Goal: Task Accomplishment & Management: Use online tool/utility

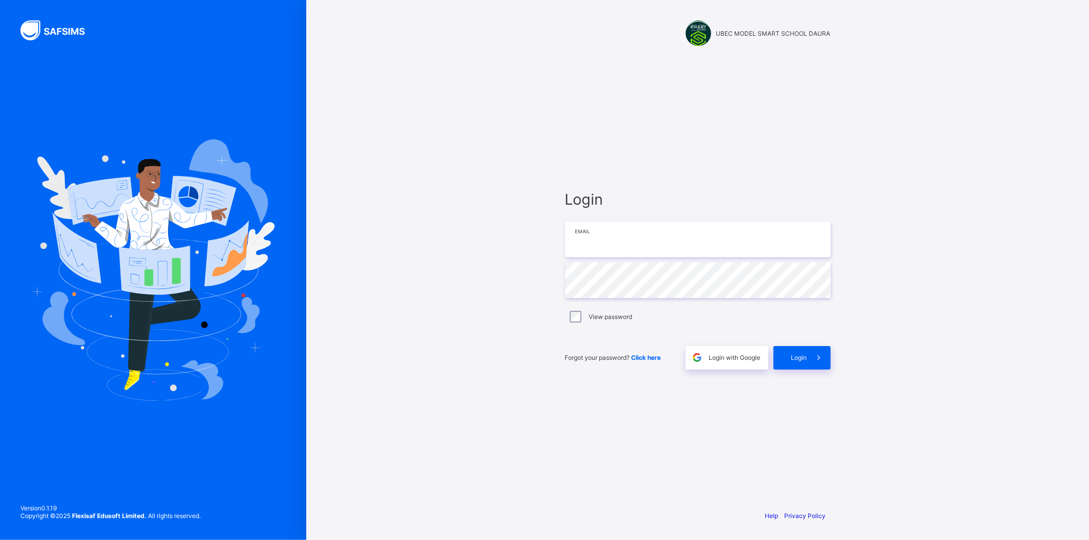
type input "**********"
click at [771, 518] on link "Help" at bounding box center [771, 516] width 13 height 8
click at [784, 356] on div "Login" at bounding box center [801, 357] width 57 height 23
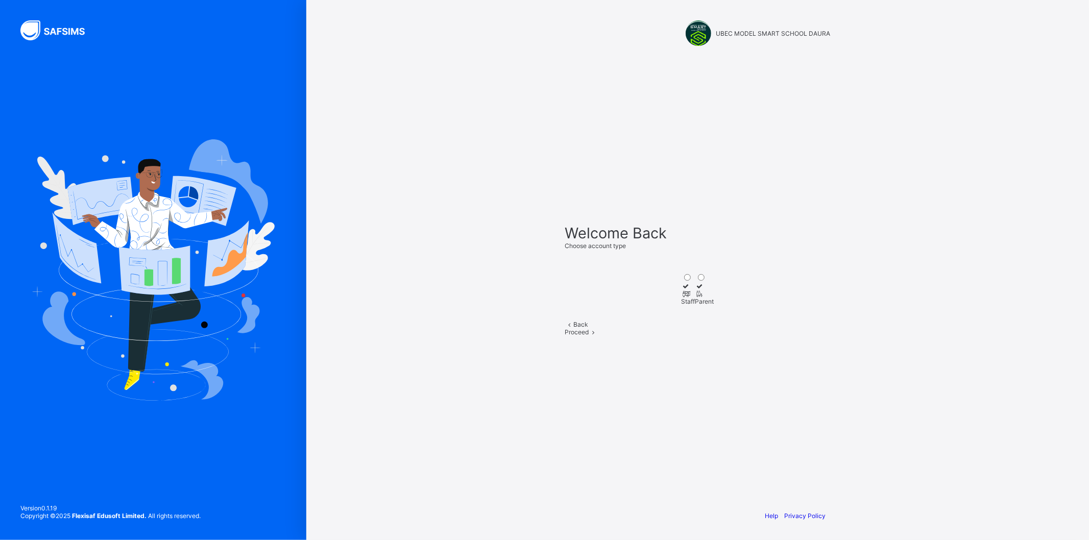
click at [681, 290] on icon at bounding box center [685, 294] width 9 height 8
click at [722, 336] on div "Proceed" at bounding box center [697, 332] width 265 height 8
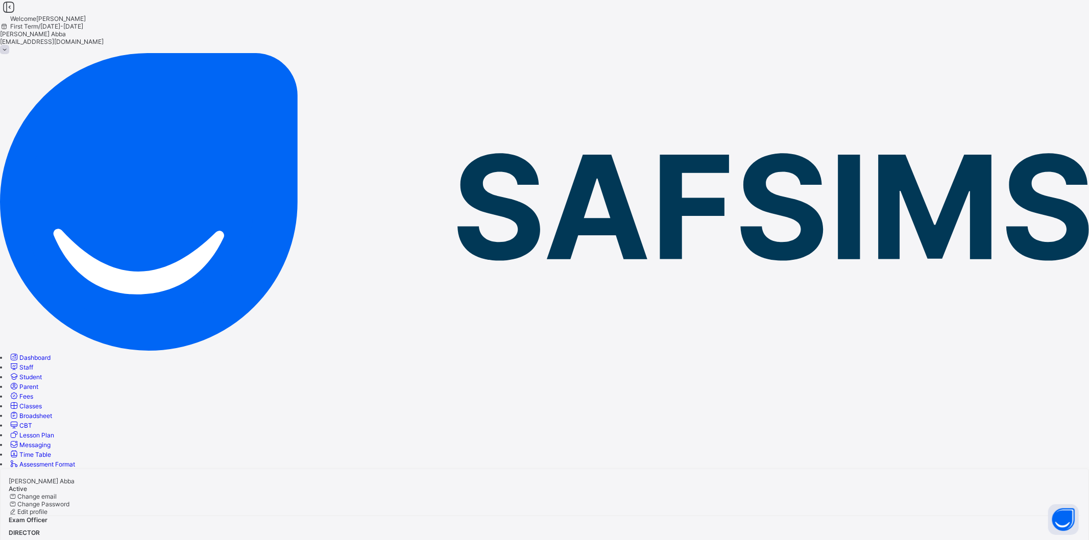
click at [33, 363] on span "Staff" at bounding box center [26, 367] width 14 height 8
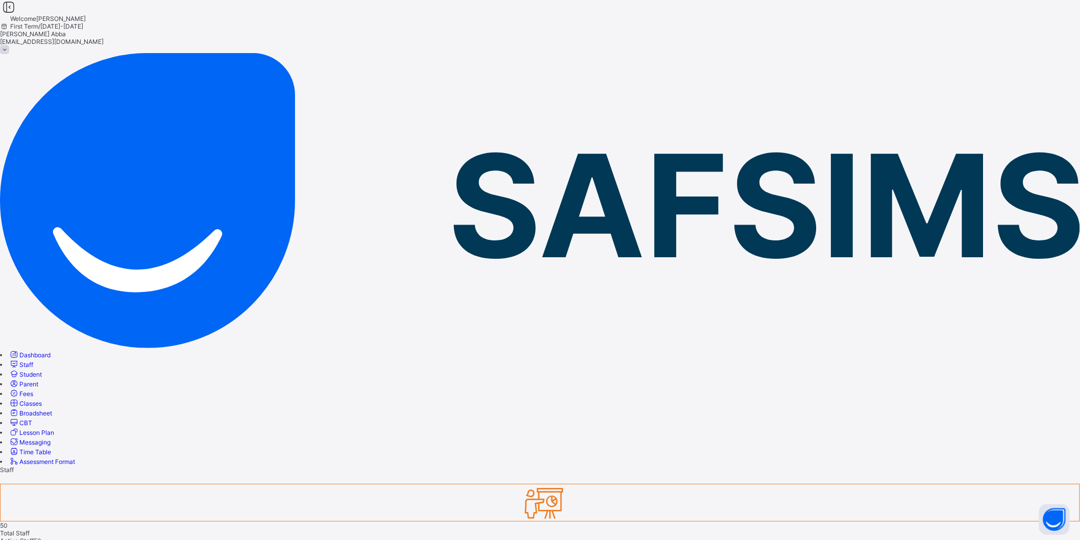
click at [33, 361] on span "Staff" at bounding box center [26, 365] width 14 height 8
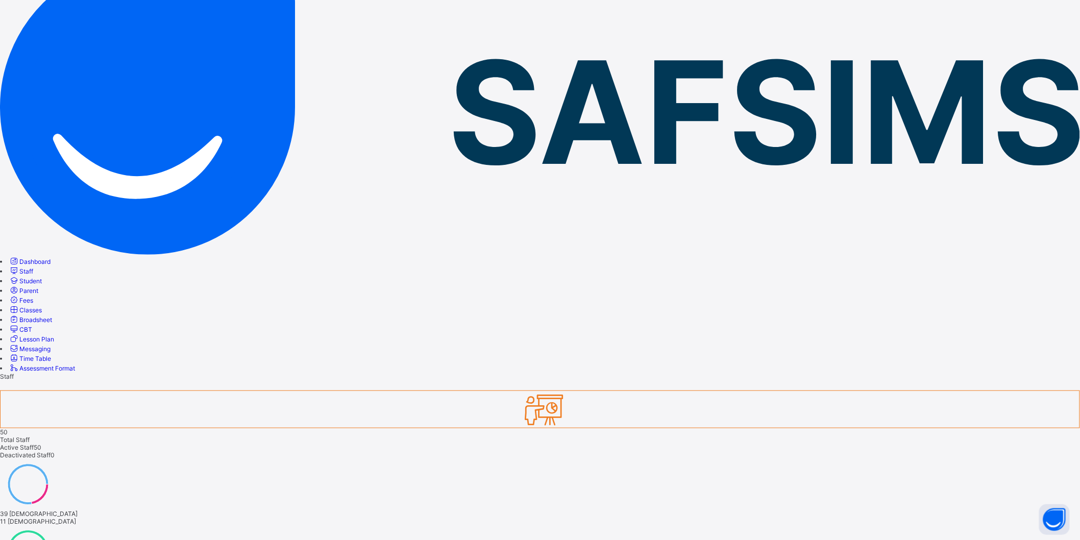
scroll to position [121, 0]
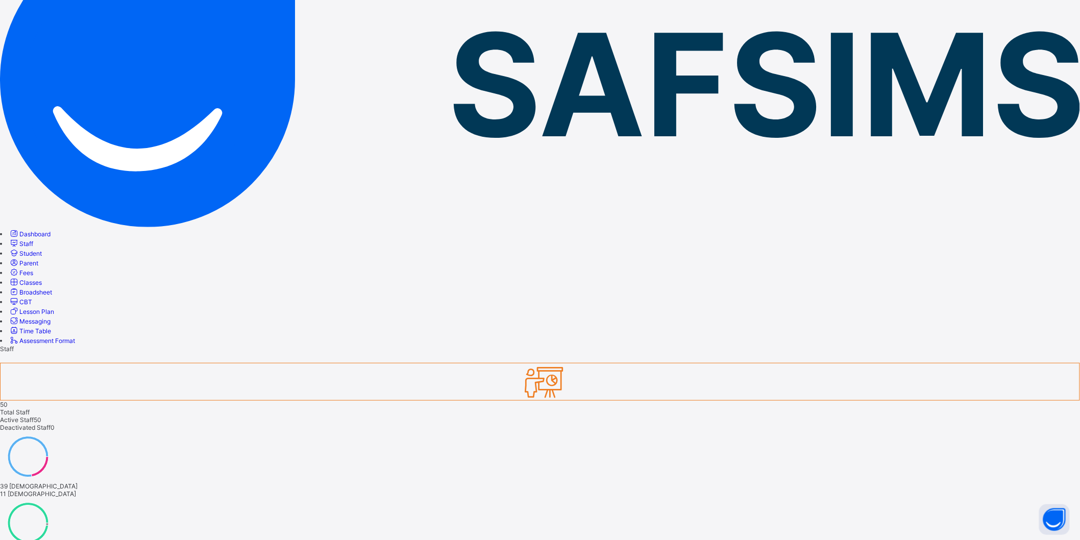
click at [42, 230] on span "Dashboard" at bounding box center [34, 234] width 31 height 8
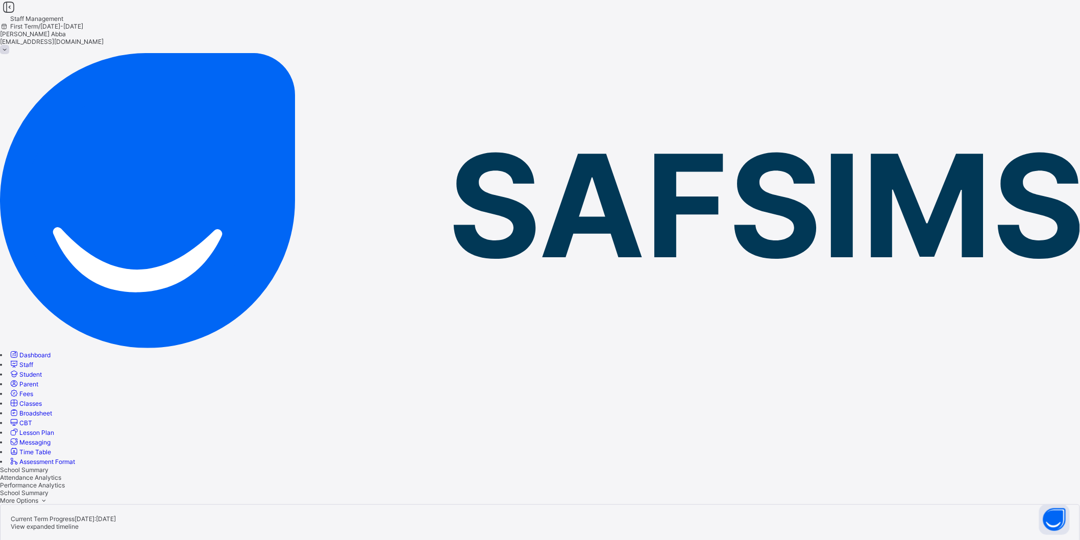
click at [1035, 30] on span "[PERSON_NAME] Abba" at bounding box center [540, 34] width 1080 height 8
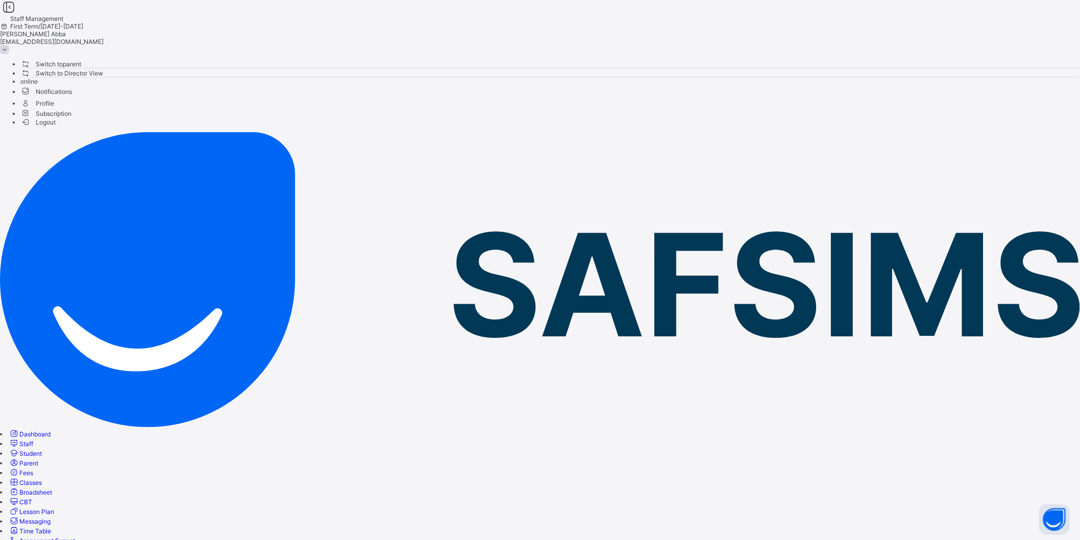
click at [9, 45] on span at bounding box center [4, 49] width 9 height 9
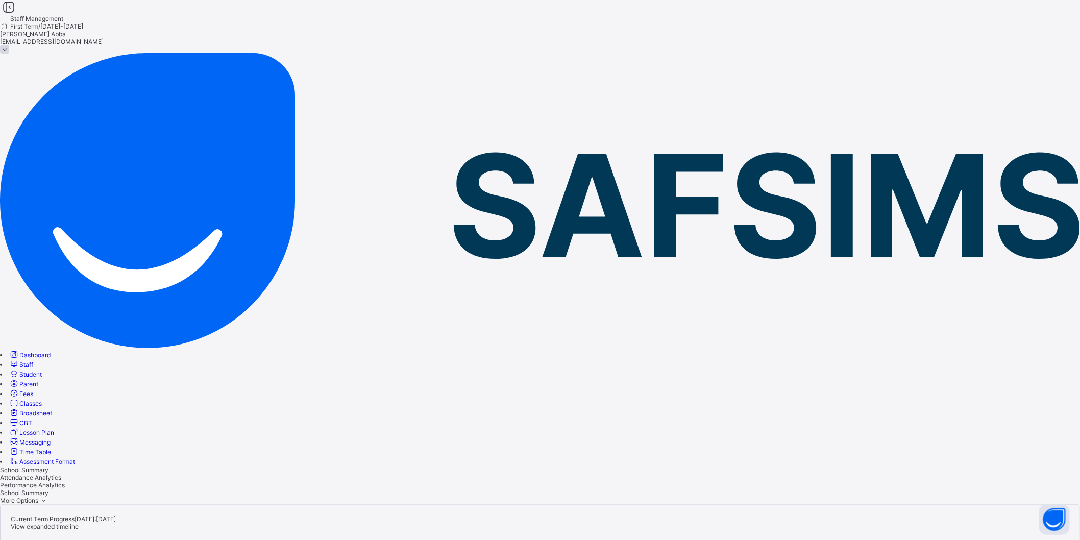
click at [9, 45] on span at bounding box center [4, 49] width 9 height 9
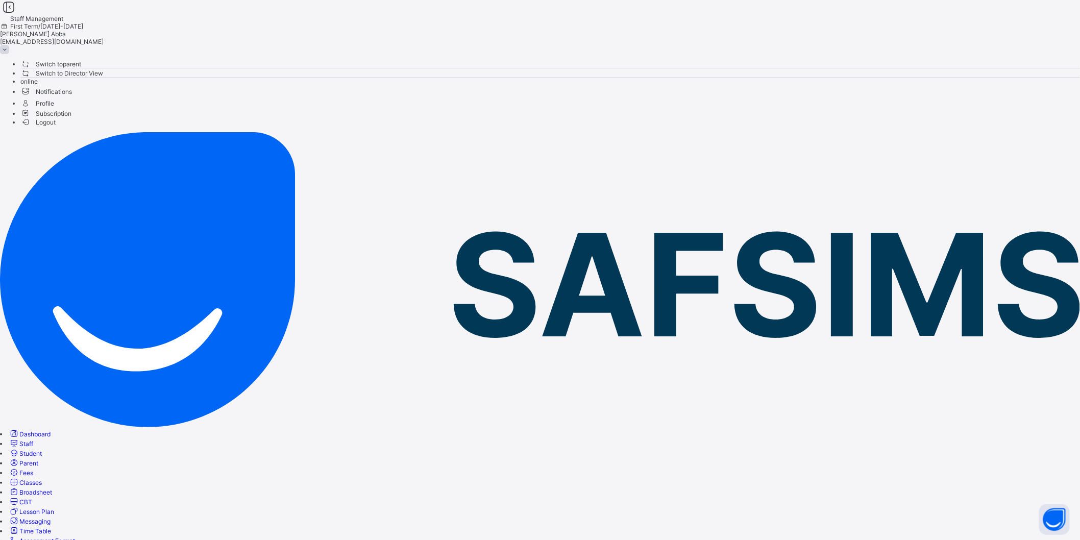
click at [103, 69] on span "Switch to Director View" at bounding box center [61, 73] width 83 height 11
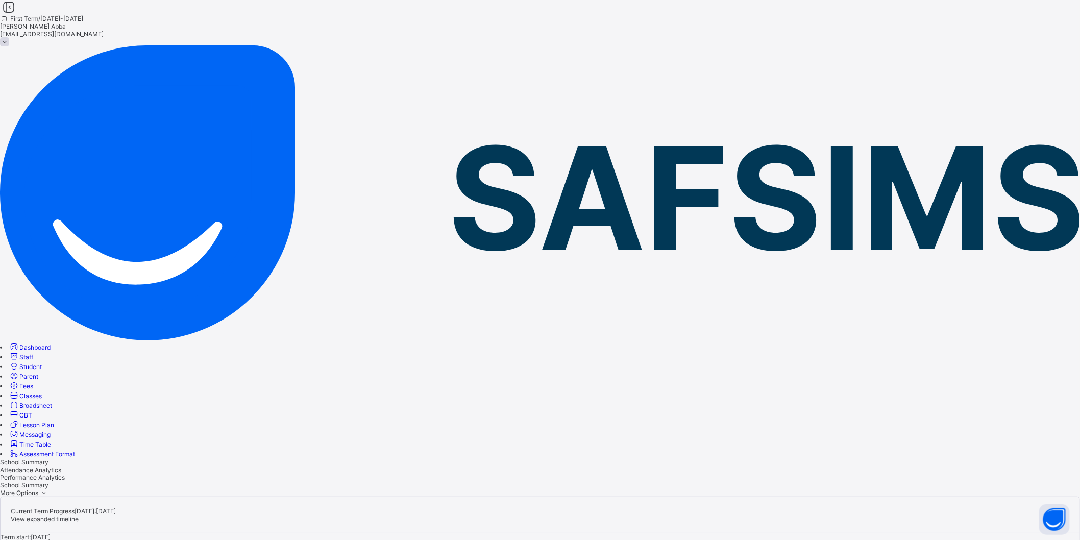
click at [61, 466] on span "Attendance Analytics" at bounding box center [30, 470] width 61 height 8
click at [42, 392] on span "Classes" at bounding box center [30, 396] width 22 height 8
